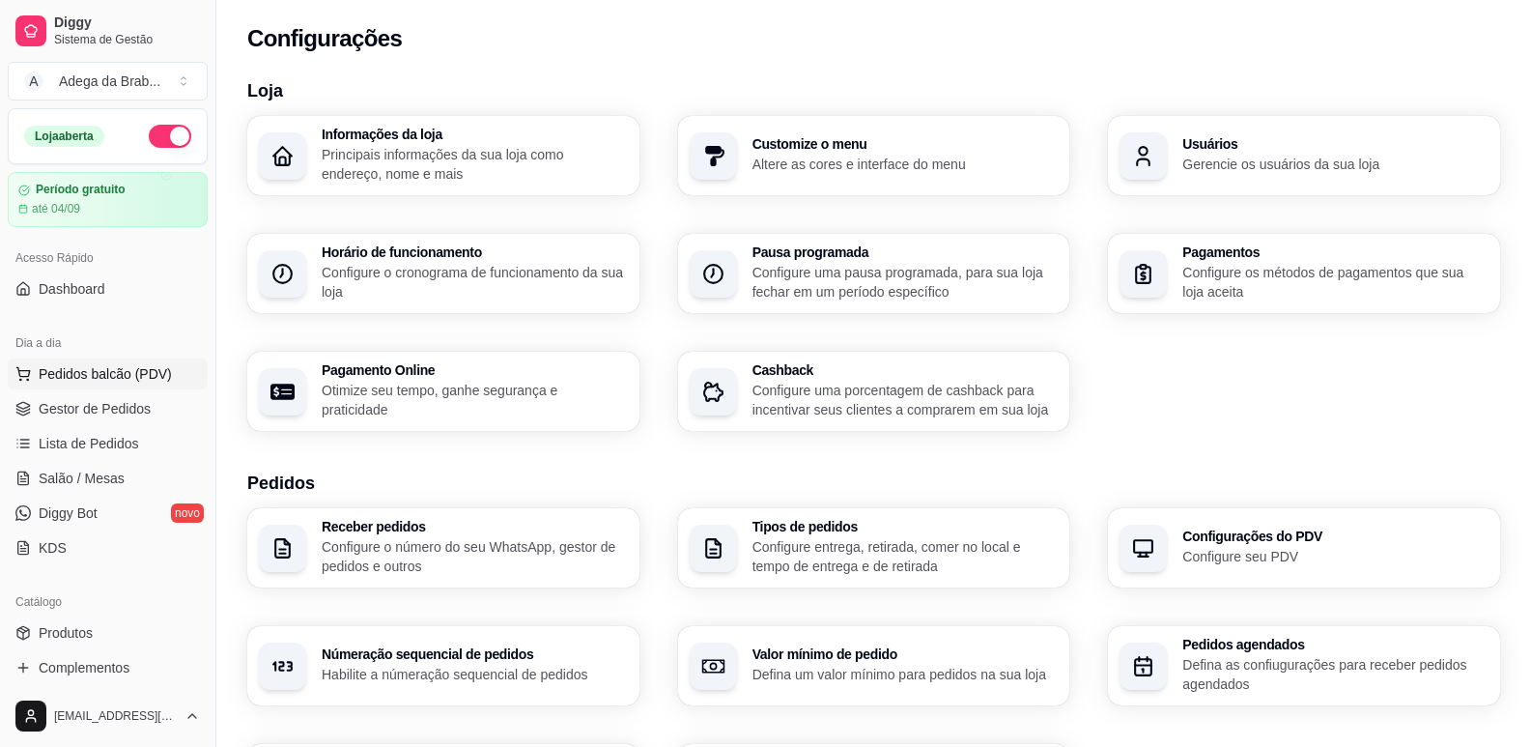
click at [103, 372] on span "Pedidos balcão (PDV)" at bounding box center [105, 373] width 133 height 19
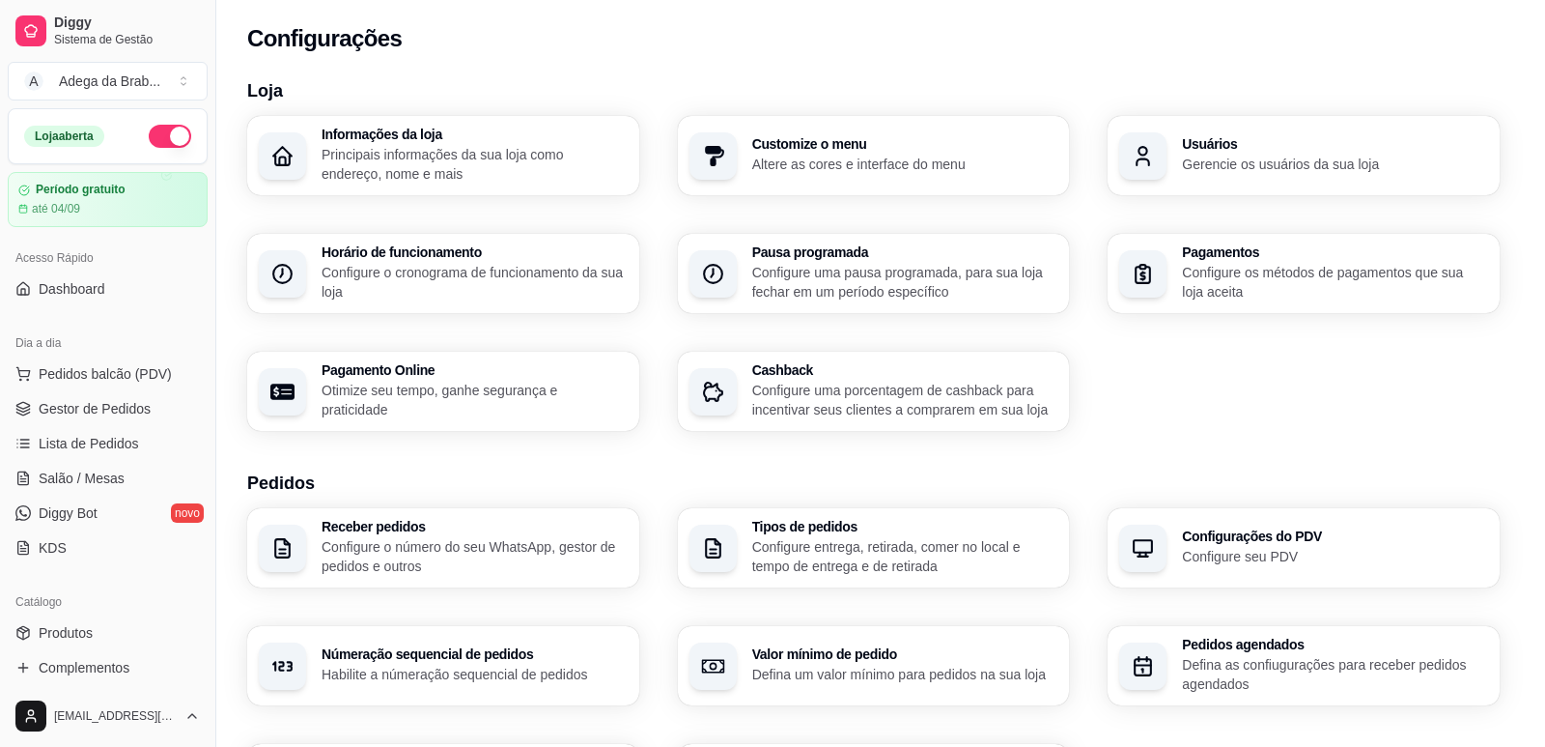
click at [104, 410] on img at bounding box center [143, 364] width 178 height 121
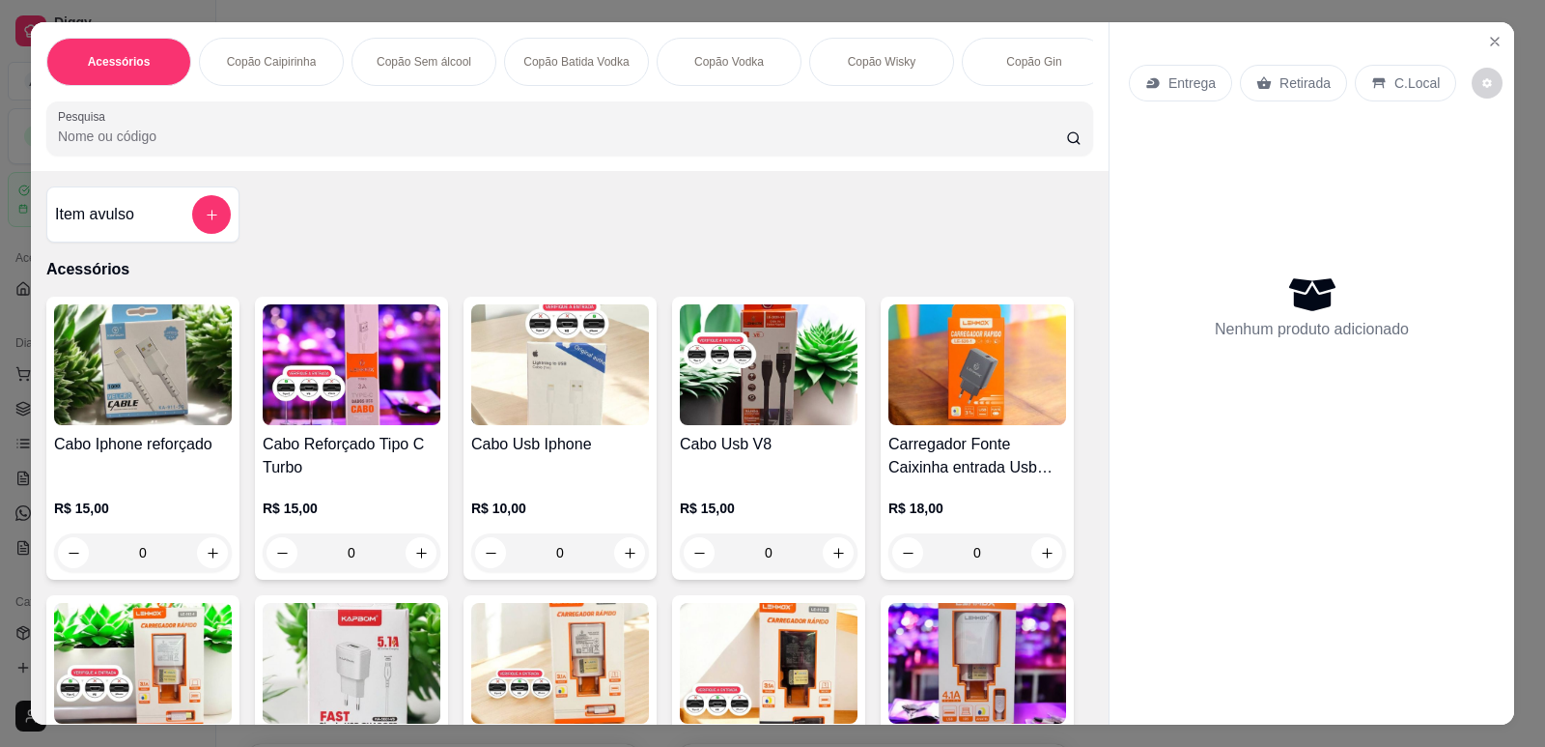
click at [1137, 23] on div "Entrega Retirada C.Local Nenhum produto adicionado" at bounding box center [1312, 357] width 405 height 671
click at [1491, 45] on icon "Close" at bounding box center [1495, 42] width 8 height 8
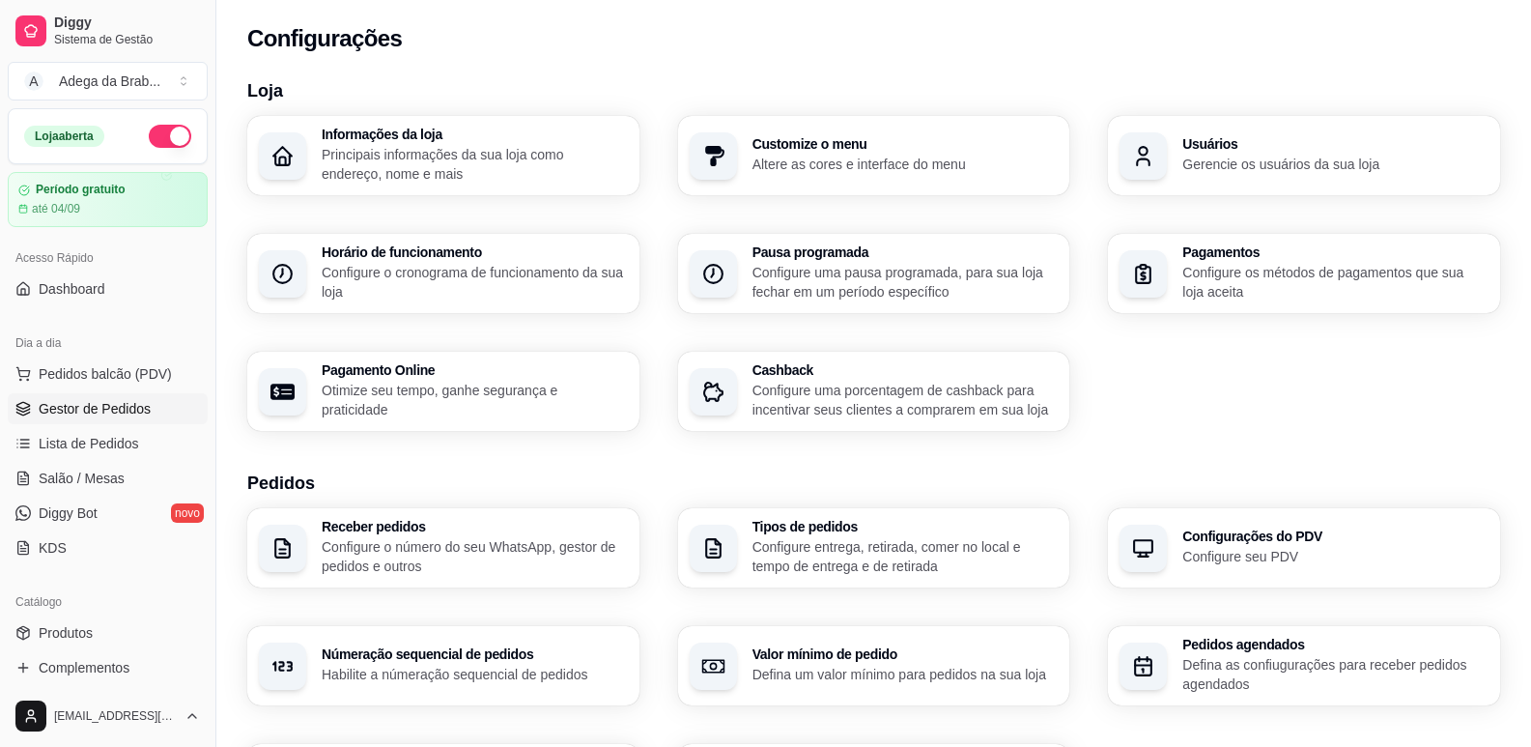
click at [79, 412] on span "Gestor de Pedidos" at bounding box center [95, 408] width 112 height 19
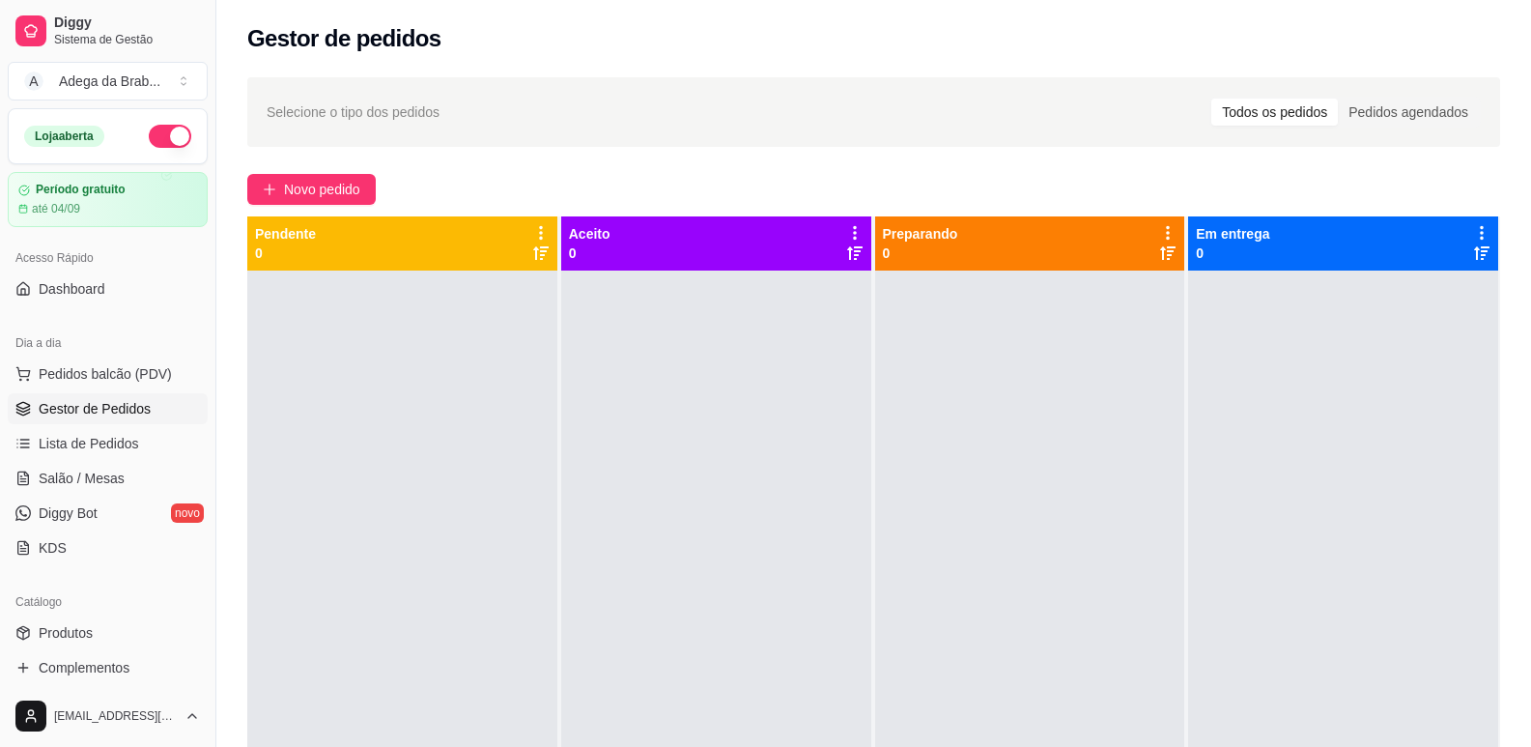
click at [155, 133] on button "button" at bounding box center [170, 136] width 42 height 23
click at [152, 136] on button "button" at bounding box center [170, 136] width 42 height 23
